Goal: Task Accomplishment & Management: Complete application form

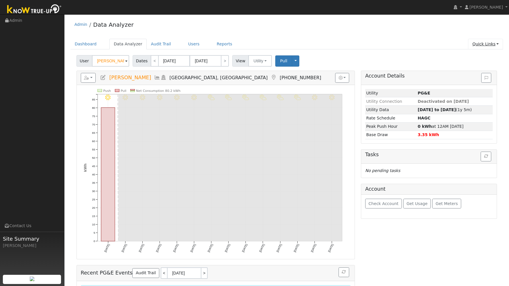
click at [491, 42] on link "Quick Links" at bounding box center [485, 44] width 35 height 11
click at [475, 55] on link "Quick Add" at bounding box center [474, 56] width 58 height 8
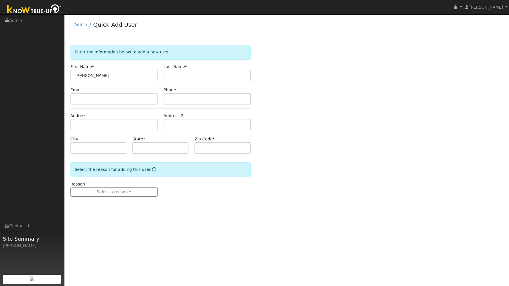
type input "[PERSON_NAME]"
type input "[MEDICAL_DATA]"
click at [91, 99] on input "text" at bounding box center [114, 98] width 87 height 11
click at [111, 125] on input "text" at bounding box center [114, 124] width 87 height 11
type input "16098 Via Olinda"
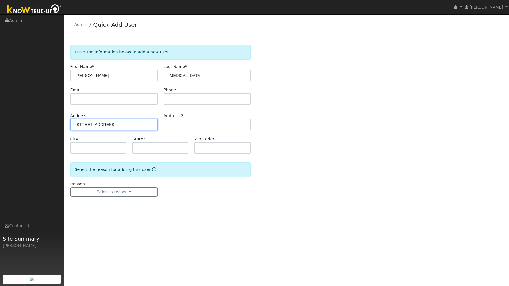
type input "San Lorenzo"
type input "CA"
type input "94580"
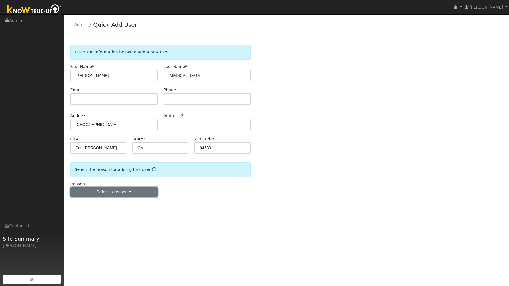
click at [146, 190] on button "Select a reason" at bounding box center [114, 192] width 87 height 10
click at [117, 203] on link "New lead" at bounding box center [102, 204] width 63 height 8
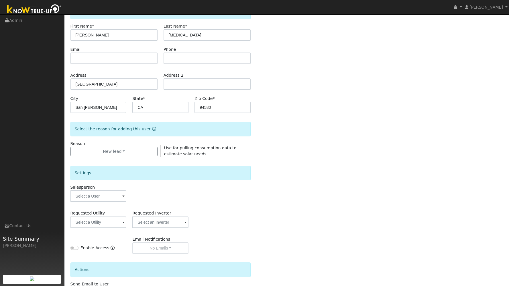
scroll to position [86, 0]
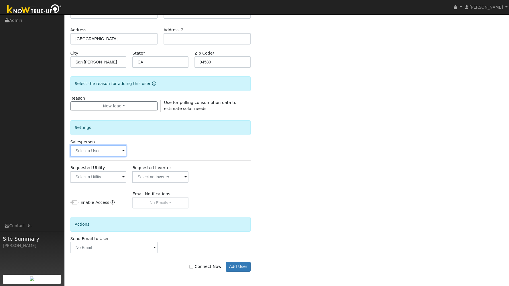
click at [119, 152] on input "text" at bounding box center [99, 150] width 56 height 11
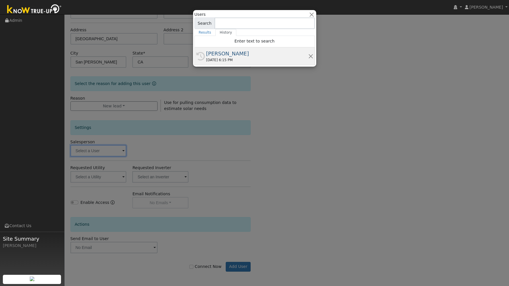
click at [238, 50] on div "Cameron Kelly" at bounding box center [257, 54] width 102 height 8
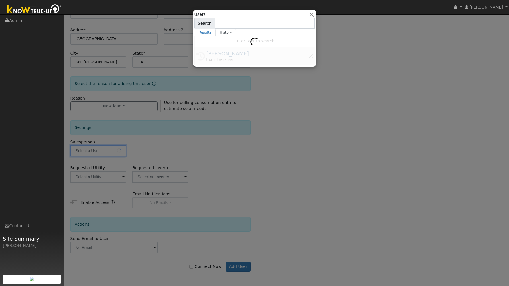
type input "Cameron Kelly"
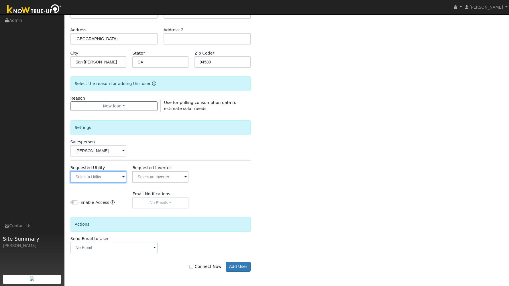
click at [123, 173] on input "text" at bounding box center [99, 176] width 56 height 11
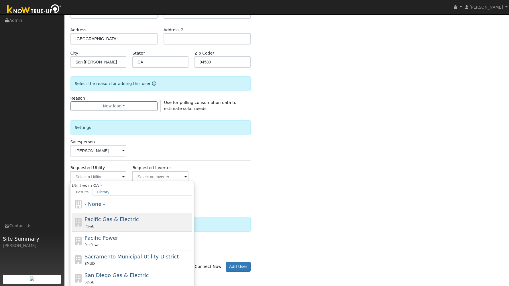
click at [117, 219] on span "Pacific Gas & Electric" at bounding box center [112, 219] width 54 height 6
type input "Pacific Gas & Electric"
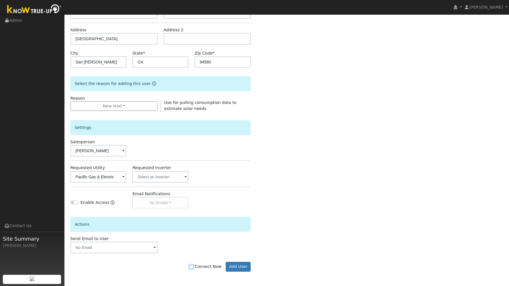
click at [192, 265] on input "Connect Now" at bounding box center [191, 266] width 4 height 4
checkbox input "true"
click at [239, 266] on button "Add User" at bounding box center [238, 266] width 25 height 10
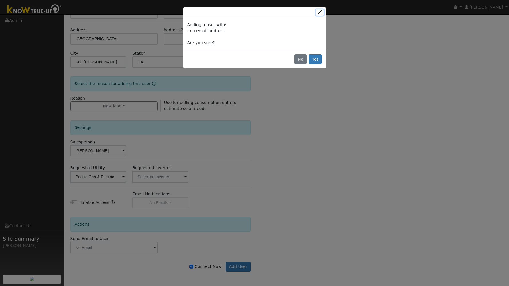
click at [321, 12] on button "Close" at bounding box center [320, 12] width 8 height 6
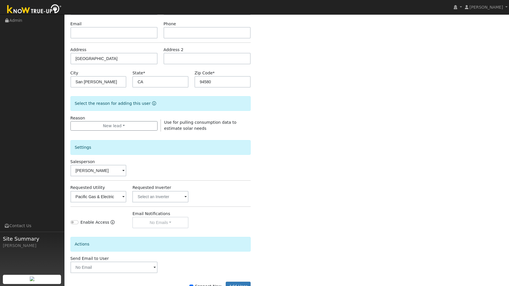
scroll to position [0, 0]
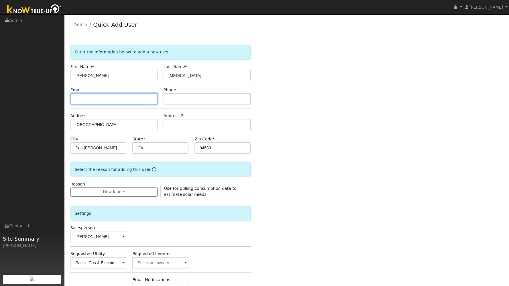
click at [120, 98] on input "text" at bounding box center [114, 98] width 87 height 11
type input "josemelena@att.net"
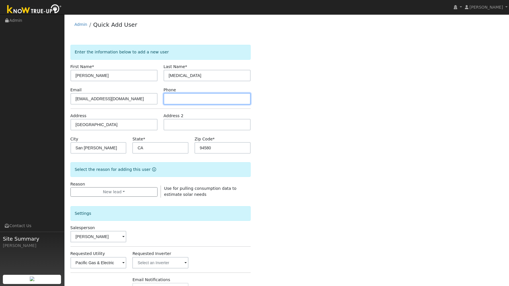
click at [180, 101] on input "text" at bounding box center [207, 98] width 87 height 11
type input "5104153438"
click at [300, 132] on div "Enter the information below to add a new user First Name * Jose Last Name * Mel…" at bounding box center [287, 207] width 433 height 324
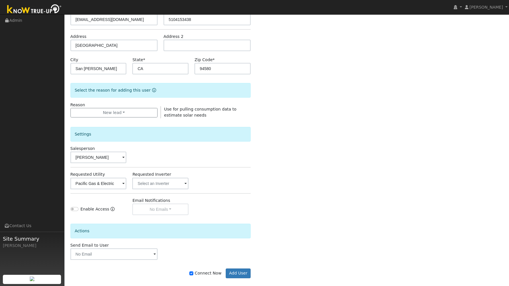
scroll to position [86, 0]
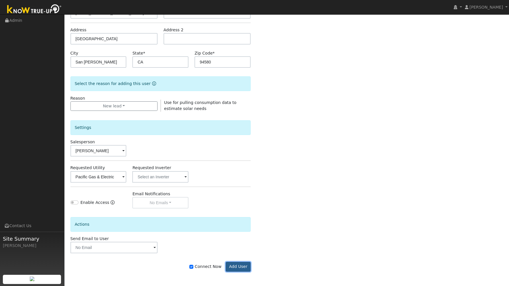
click at [241, 264] on button "Add User" at bounding box center [238, 266] width 25 height 10
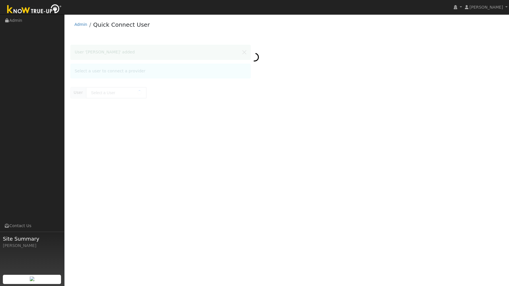
type input "Jose Melena"
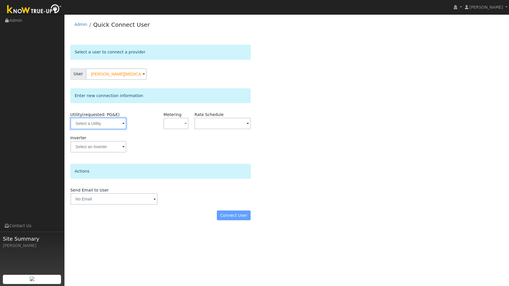
click at [120, 124] on input "text" at bounding box center [99, 123] width 56 height 11
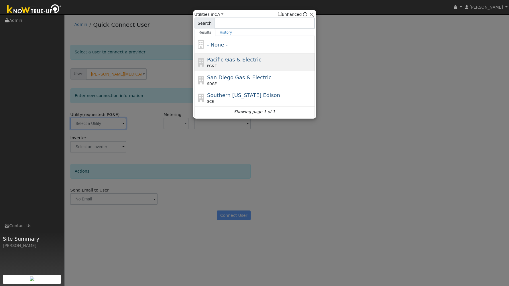
click at [219, 59] on span "Pacific Gas & Electric" at bounding box center [234, 59] width 54 height 6
type input "PG&E"
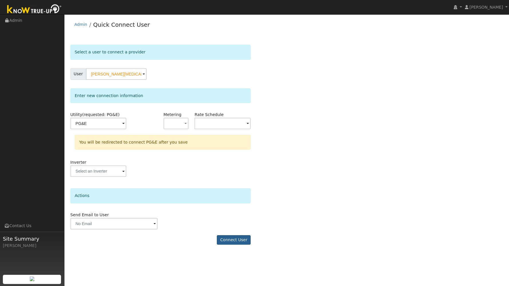
click at [244, 240] on button "Connect User" at bounding box center [234, 240] width 34 height 10
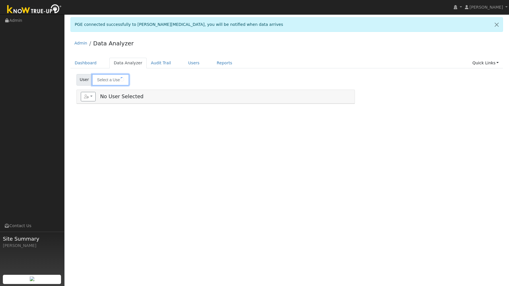
type input "Jose Melena"
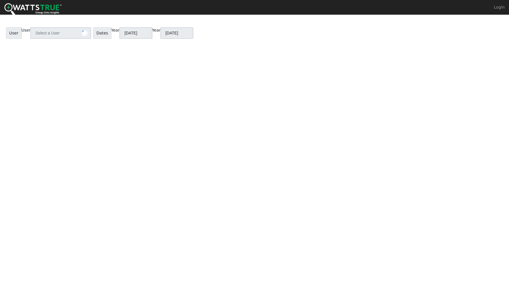
type input "[PERSON_NAME][MEDICAL_DATA]"
